Goal: Find specific page/section: Find specific page/section

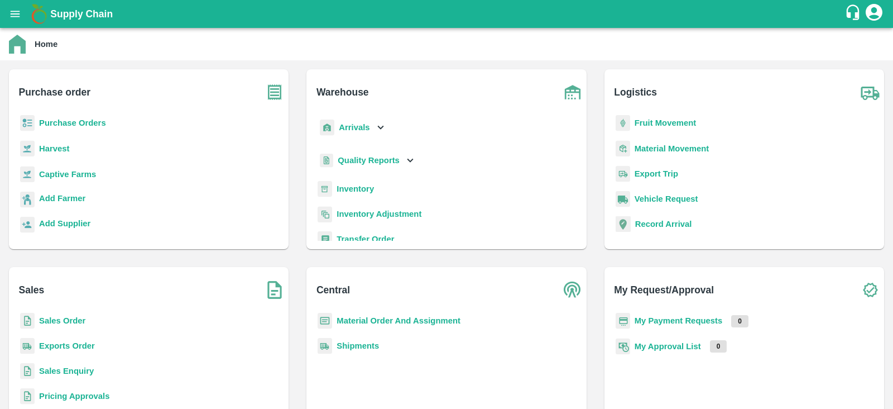
click at [80, 171] on b "Captive Farms" at bounding box center [67, 174] width 57 height 9
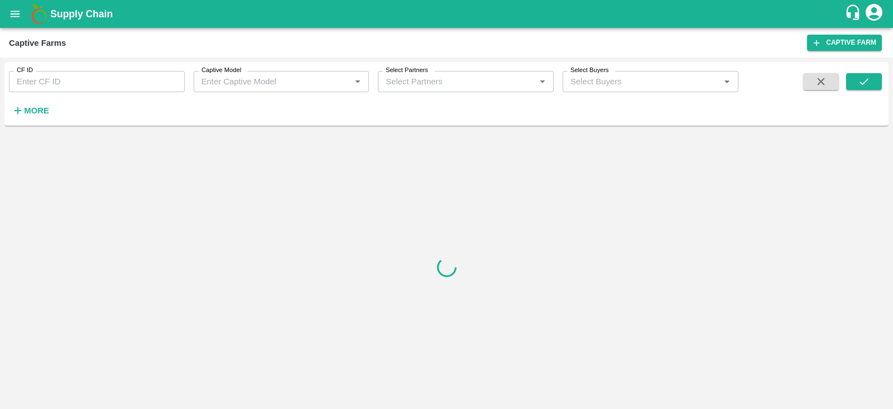
click at [301, 74] on div "Captive Model   *" at bounding box center [282, 81] width 176 height 21
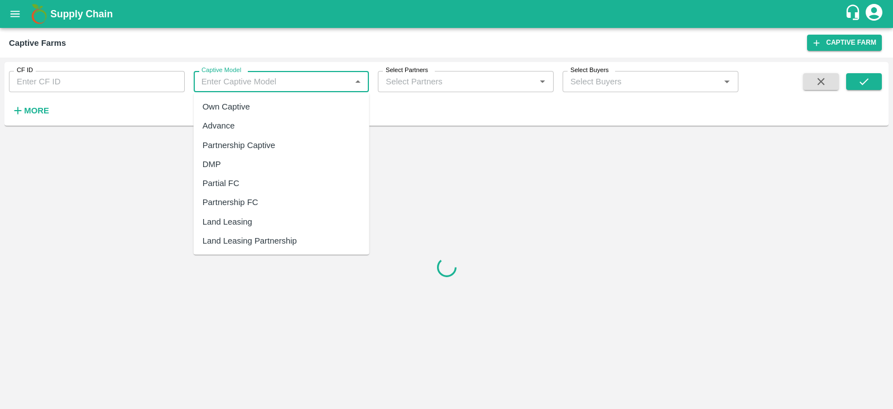
click at [260, 216] on div "Land Leasing" at bounding box center [282, 221] width 176 height 19
type input "Land Leasing"
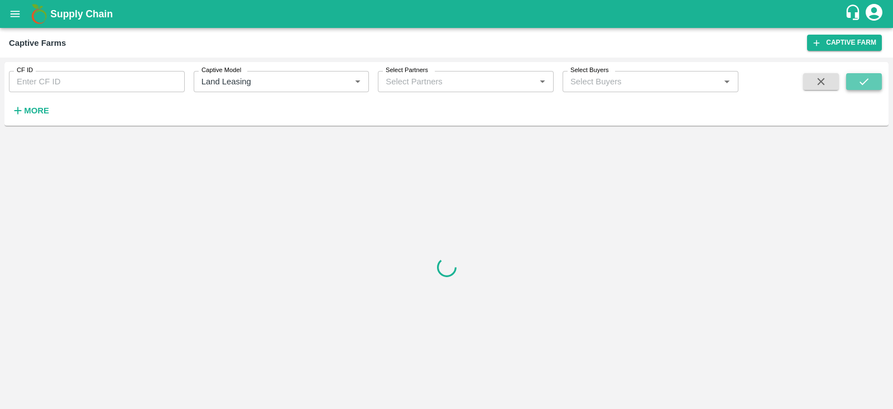
click at [860, 88] on icon "submit" at bounding box center [864, 81] width 12 height 12
click at [863, 76] on icon "submit" at bounding box center [864, 81] width 12 height 12
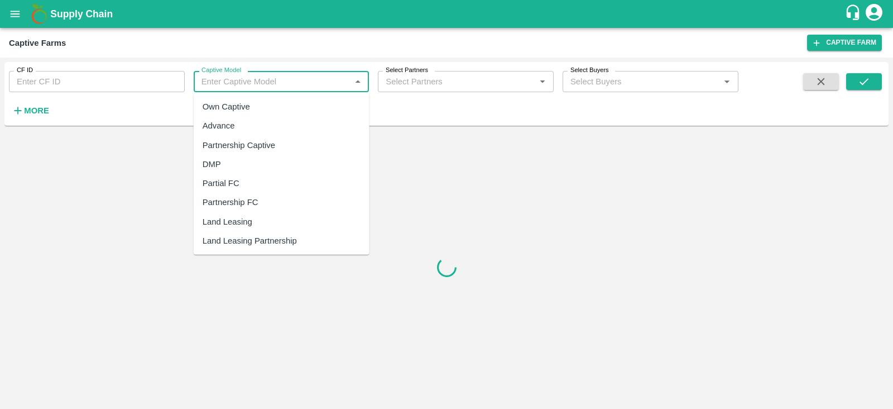
drag, startPoint x: 307, startPoint y: 78, endPoint x: 243, endPoint y: 222, distance: 157.2
click at [243, 222] on body "Supply Chain Captive Farms Captive Farm CF ID CF ID Captive Model Captive Model…" at bounding box center [446, 204] width 893 height 409
click at [243, 222] on div "Land Leasing" at bounding box center [228, 222] width 50 height 12
type input "Land Leasing"
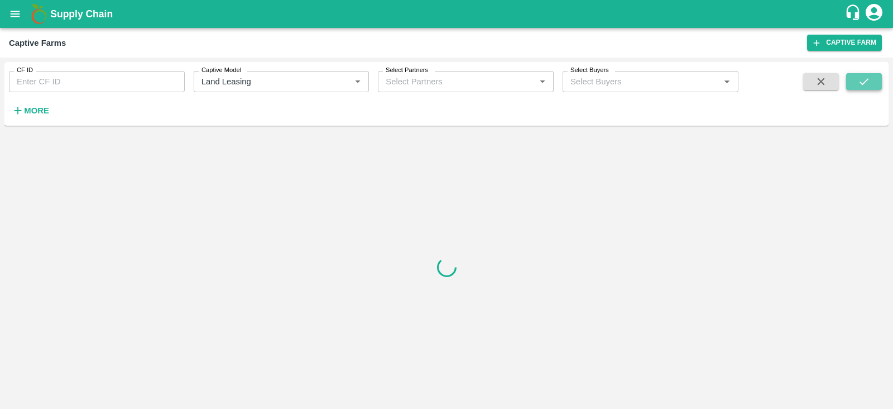
click at [864, 83] on icon "submit" at bounding box center [864, 81] width 9 height 7
click at [871, 83] on button "submit" at bounding box center [864, 81] width 36 height 17
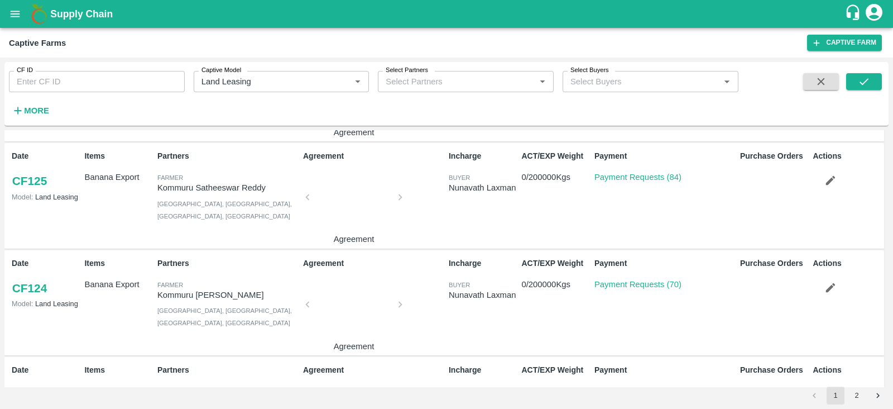
scroll to position [213, 0]
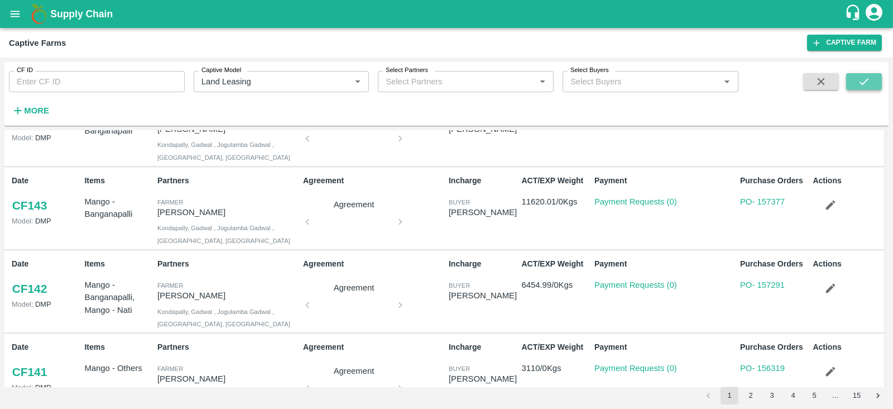
click at [872, 82] on button "submit" at bounding box center [864, 81] width 36 height 17
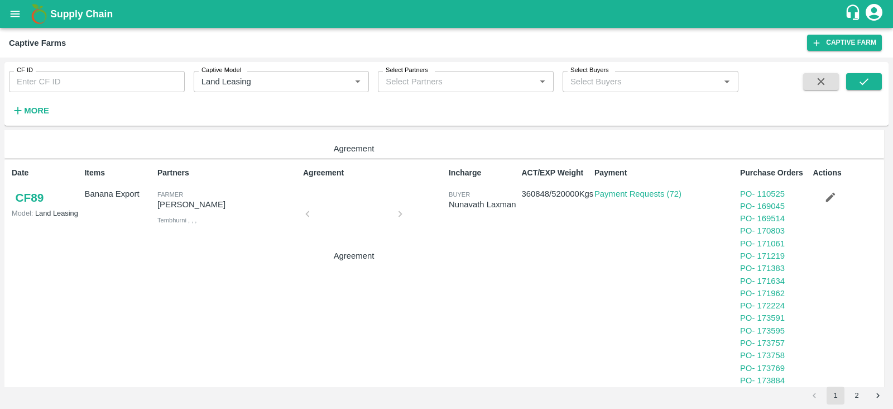
scroll to position [615, 0]
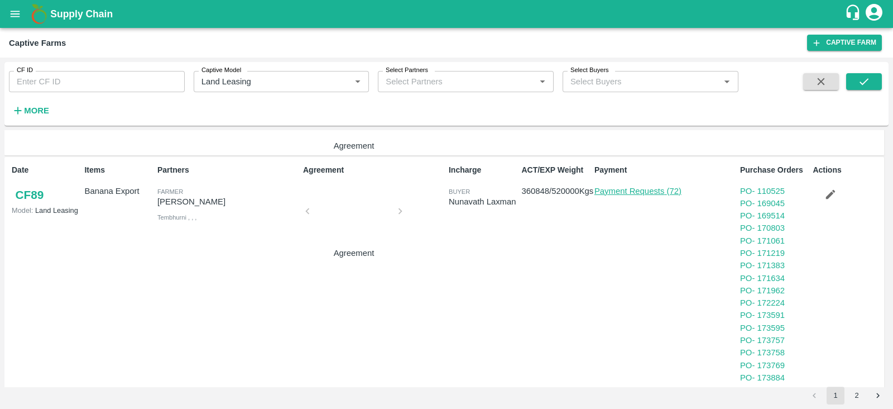
click at [645, 188] on link "Payment Requests (72)" at bounding box center [638, 190] width 87 height 9
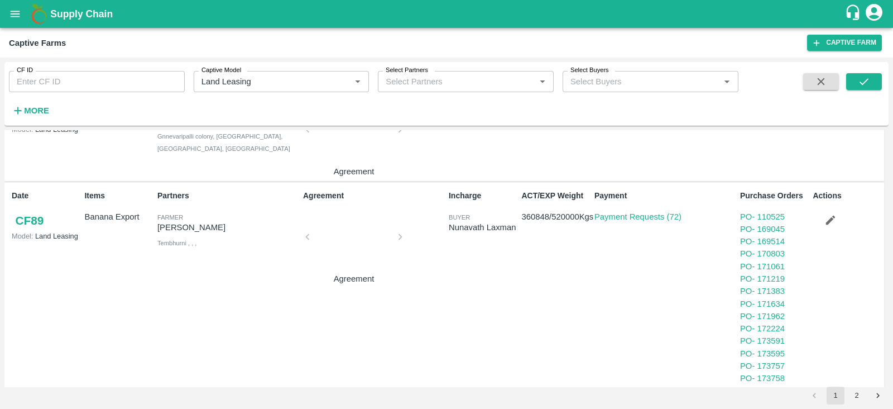
scroll to position [585, 0]
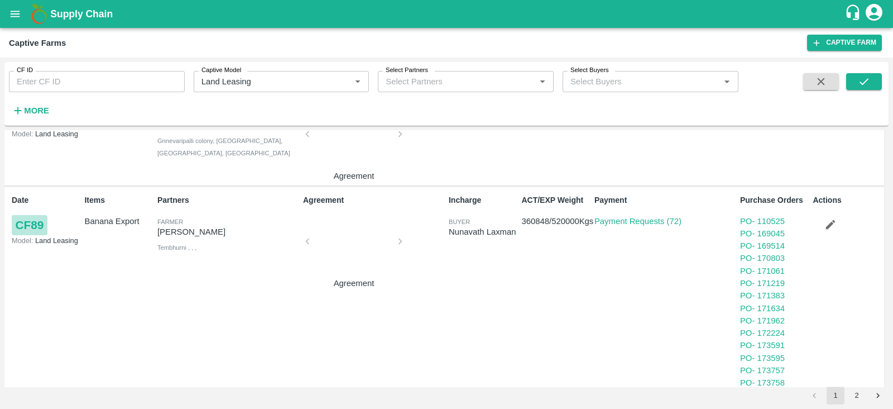
click at [35, 222] on link "CF 89" at bounding box center [30, 225] width 36 height 20
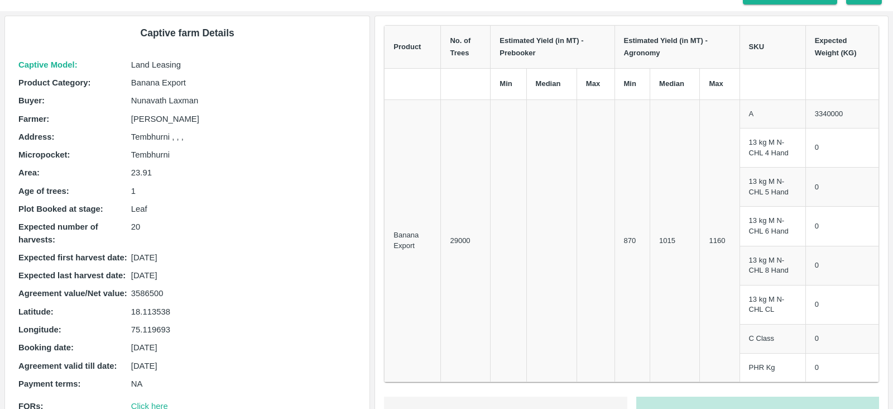
scroll to position [50, 0]
click at [140, 291] on p "3586500" at bounding box center [244, 292] width 226 height 12
copy p "3586500"
